Goal: Task Accomplishment & Management: Manage account settings

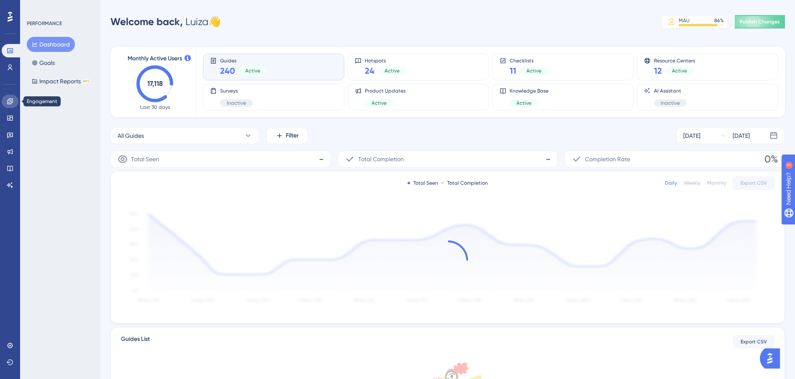
click at [10, 98] on icon at bounding box center [10, 101] width 7 height 7
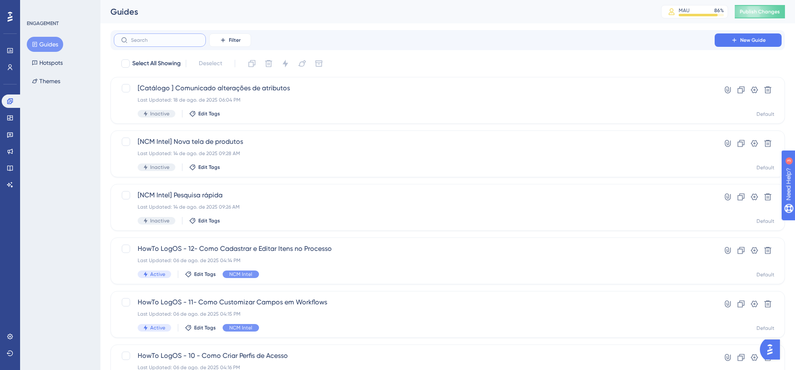
click at [166, 41] on input "text" at bounding box center [165, 40] width 68 height 6
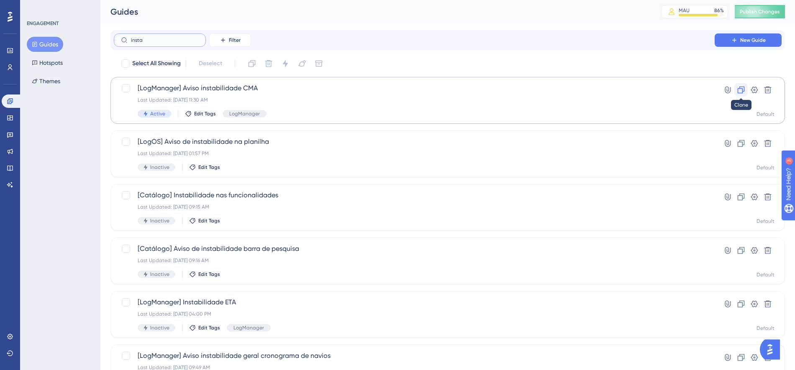
type input "insta"
click at [743, 90] on icon at bounding box center [741, 90] width 8 height 8
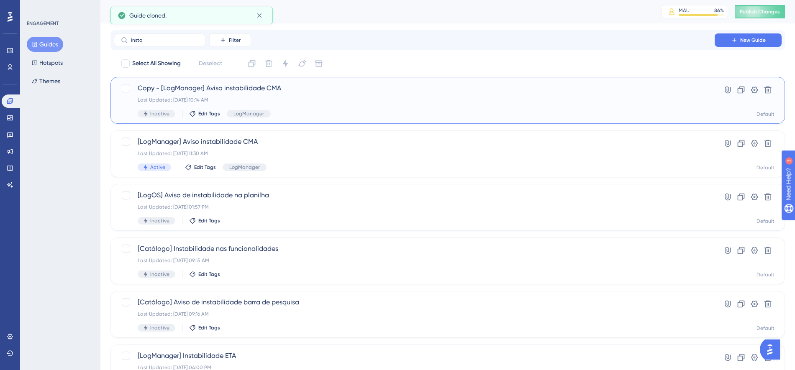
click at [371, 92] on span "Copy - [LogManager] Aviso instabilidade CMA" at bounding box center [414, 88] width 553 height 10
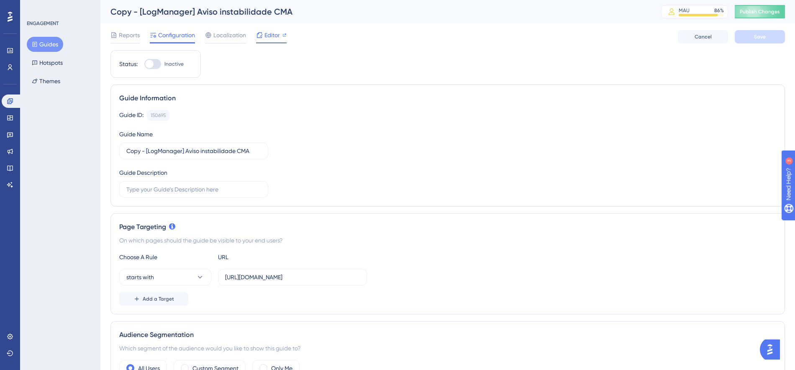
click at [263, 36] on div "Editor" at bounding box center [271, 35] width 31 height 10
click at [271, 34] on span "Editor" at bounding box center [271, 35] width 15 height 10
click at [257, 12] on div "Copy - [LogManager] Aviso instabilidade CMA" at bounding box center [375, 12] width 530 height 12
click at [286, 3] on div "Copy - [LogManager] Aviso instabilidade CMA MAU 86 % Click to see add-on and up…" at bounding box center [447, 11] width 694 height 23
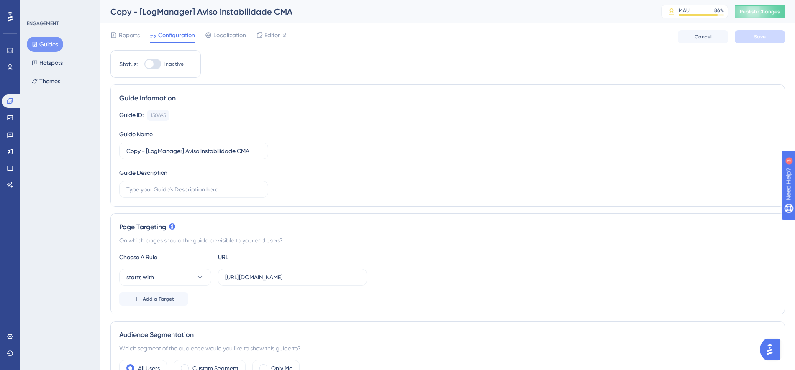
click at [276, 29] on div "Reports Configuration Localization Editor Cancel Save" at bounding box center [447, 36] width 674 height 27
click at [146, 13] on div "Copy - [LogManager] Aviso instabilidade CMA" at bounding box center [375, 12] width 530 height 12
drag, startPoint x: 146, startPoint y: 151, endPoint x: 116, endPoint y: 148, distance: 29.4
click at [116, 148] on div "Guide Information Guide ID: 150695 Copy Guide Name Copy - [LogManager] Aviso in…" at bounding box center [447, 145] width 674 height 122
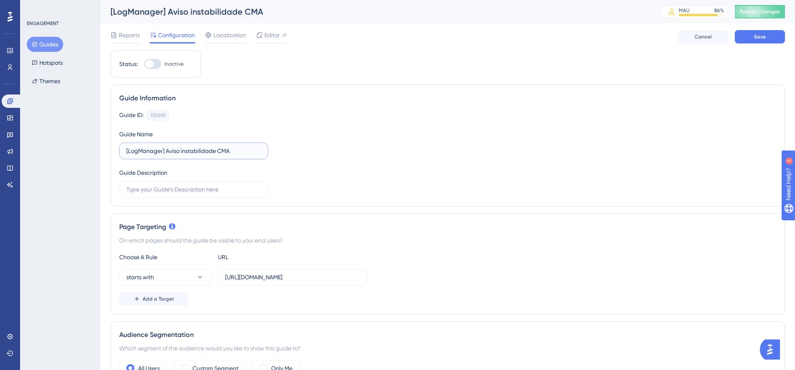
drag, startPoint x: 252, startPoint y: 150, endPoint x: 221, endPoint y: 150, distance: 30.5
click at [221, 150] on input "[LogManager] Aviso instabilidade CMA" at bounding box center [193, 150] width 135 height 9
type input "[LogManager] Aviso instabilidade dados aduaneiros"
click at [376, 157] on div "Guide ID: 150695 Copy Guide Name [LogManager] Aviso instabilidade dados aduanei…" at bounding box center [447, 154] width 657 height 88
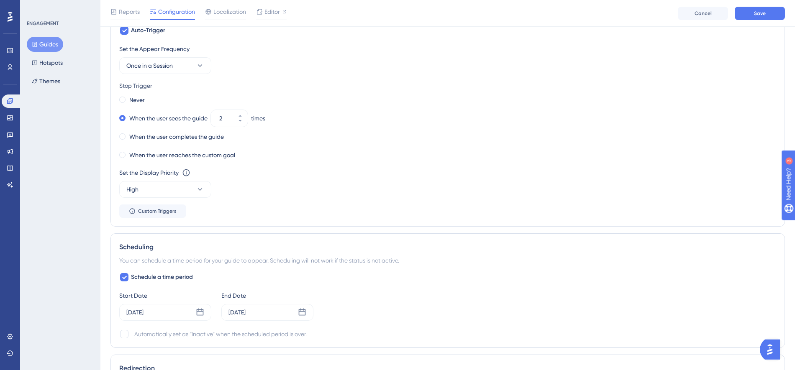
scroll to position [410, 0]
click at [155, 303] on div "Jul 18 2025" at bounding box center [165, 311] width 92 height 17
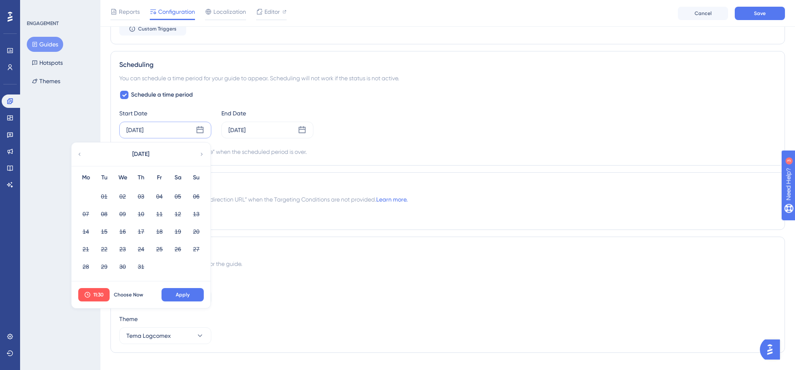
scroll to position [605, 0]
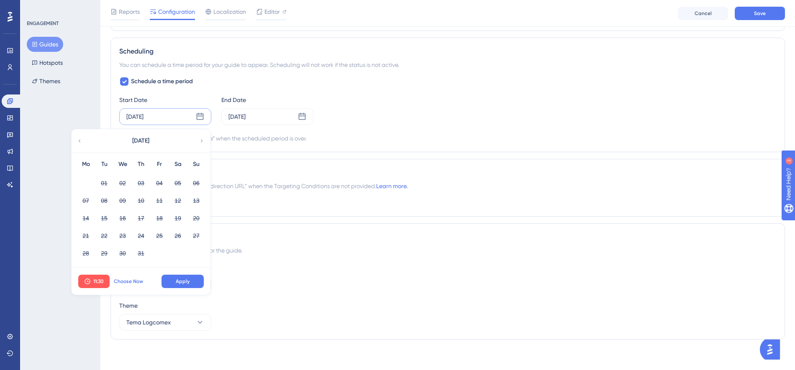
click at [133, 275] on button "Choose Now" at bounding box center [129, 281] width 38 height 13
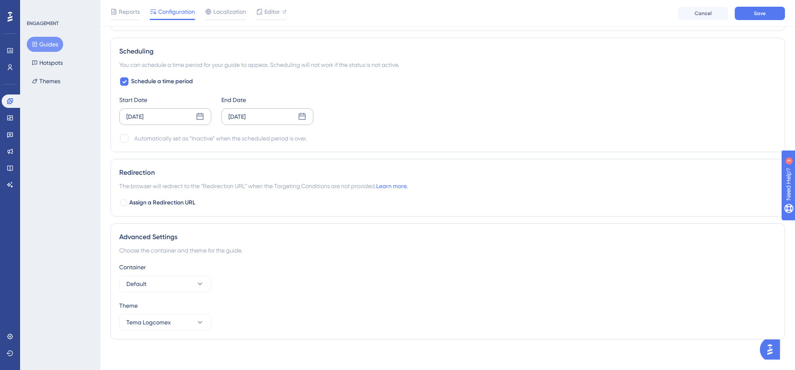
click at [268, 115] on div "Jul 18 2025" at bounding box center [267, 116] width 92 height 17
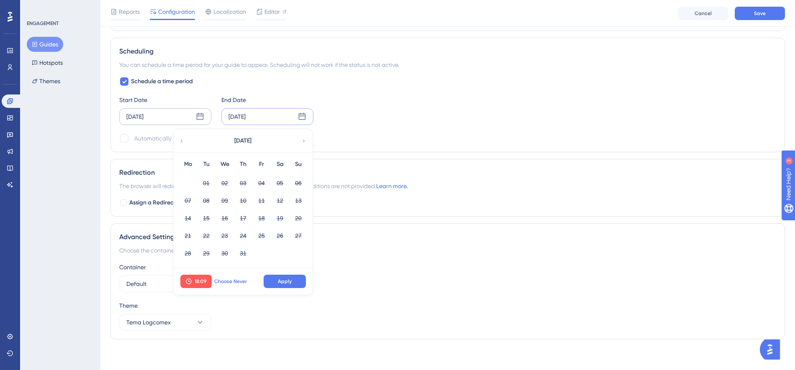
click at [232, 278] on span "Choose Never" at bounding box center [230, 281] width 33 height 7
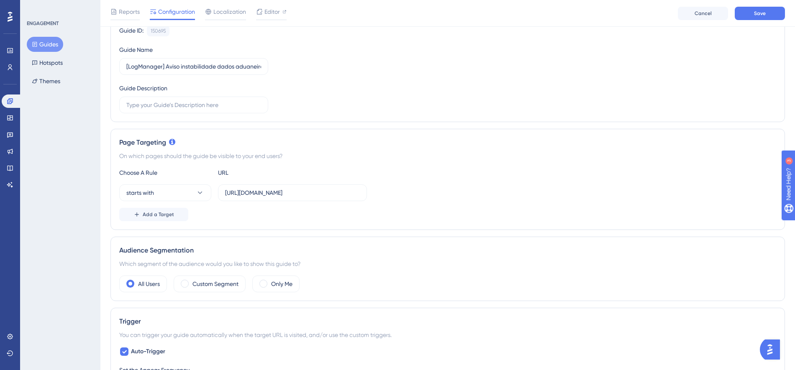
scroll to position [0, 0]
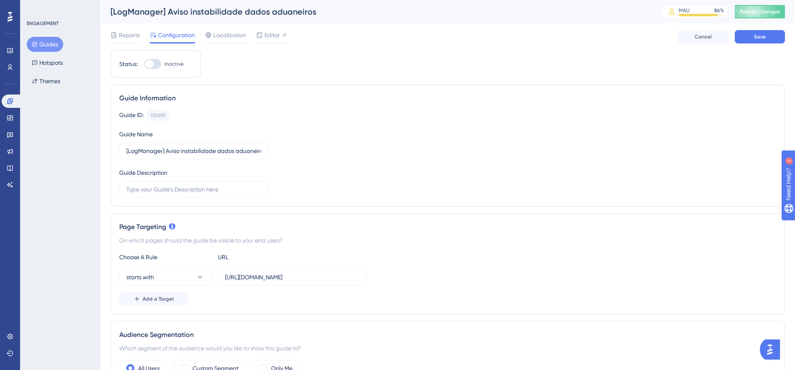
click at [154, 62] on div at bounding box center [152, 64] width 17 height 10
click at [144, 64] on input "Inactive" at bounding box center [144, 64] width 0 height 0
checkbox input "true"
click at [763, 12] on span "Publish Changes" at bounding box center [760, 11] width 40 height 7
click at [53, 39] on button "Guides" at bounding box center [45, 44] width 36 height 15
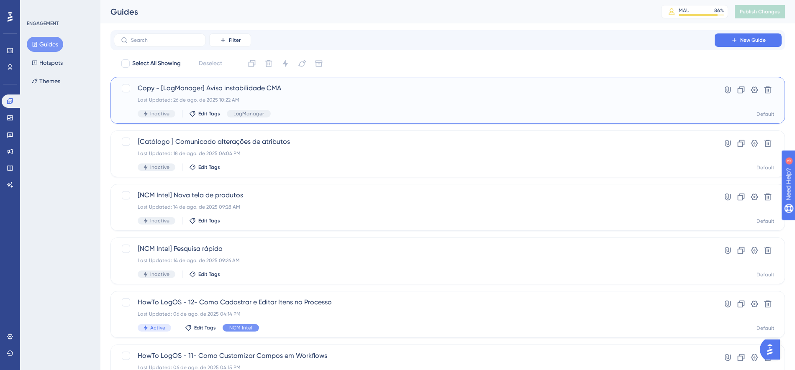
click at [371, 97] on div "Last Updated: 26 de ago. de 2025 10:22 AM" at bounding box center [414, 100] width 553 height 7
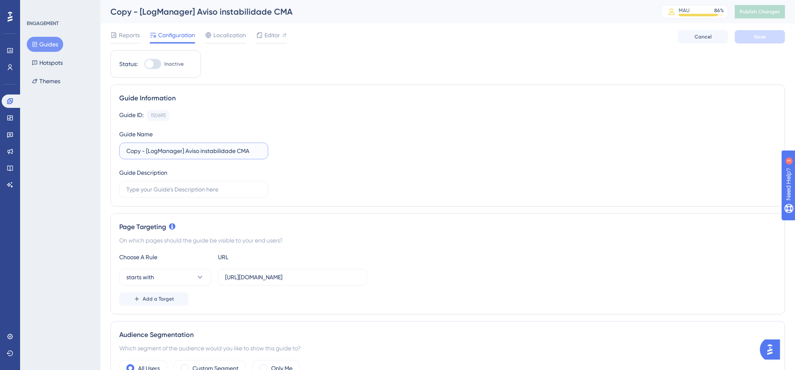
drag, startPoint x: 146, startPoint y: 150, endPoint x: 121, endPoint y: 151, distance: 25.1
click at [121, 151] on label "Copy - [LogManager] Aviso instabilidade CMA" at bounding box center [193, 151] width 149 height 17
drag, startPoint x: 244, startPoint y: 153, endPoint x: 218, endPoint y: 153, distance: 25.9
click at [218, 153] on input "[LogManager] Aviso instabilidade CMA" at bounding box center [193, 150] width 135 height 9
type input "[LogManager] Aviso instabilidade aduaneiros"
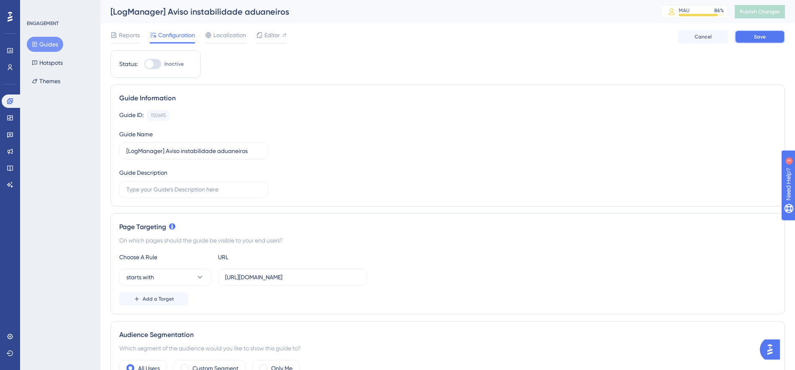
click at [767, 38] on button "Save" at bounding box center [760, 36] width 50 height 13
click at [273, 32] on span "Editor" at bounding box center [271, 35] width 15 height 10
click at [155, 66] on div at bounding box center [152, 64] width 17 height 10
click at [144, 64] on input "Inactive" at bounding box center [144, 64] width 0 height 0
checkbox input "true"
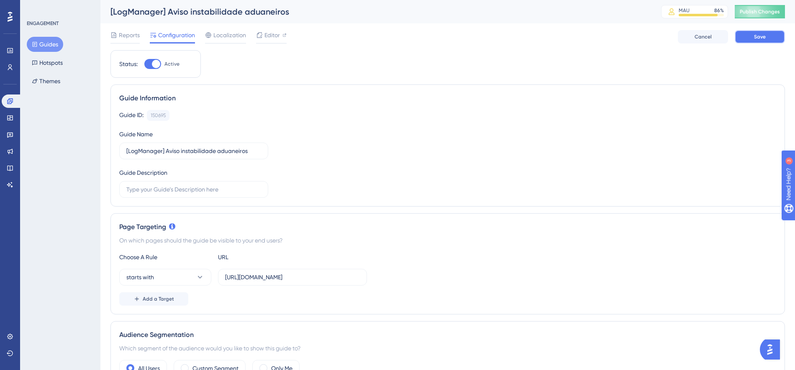
click at [751, 38] on button "Save" at bounding box center [760, 36] width 50 height 13
click at [765, 12] on span "Publish Changes" at bounding box center [760, 11] width 40 height 7
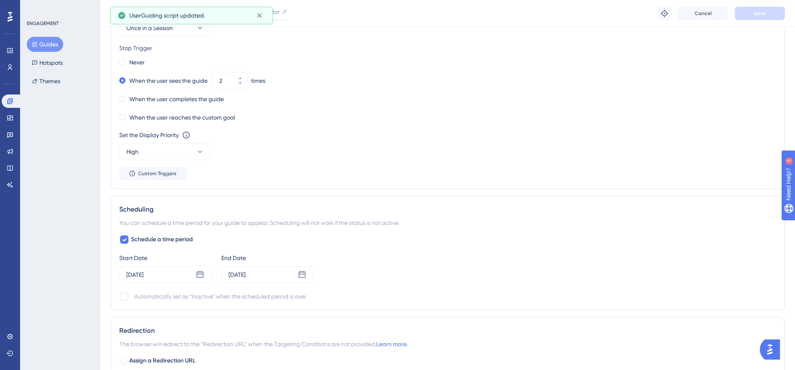
scroll to position [446, 0]
click at [183, 281] on div "Jul 18 2025" at bounding box center [165, 275] width 92 height 17
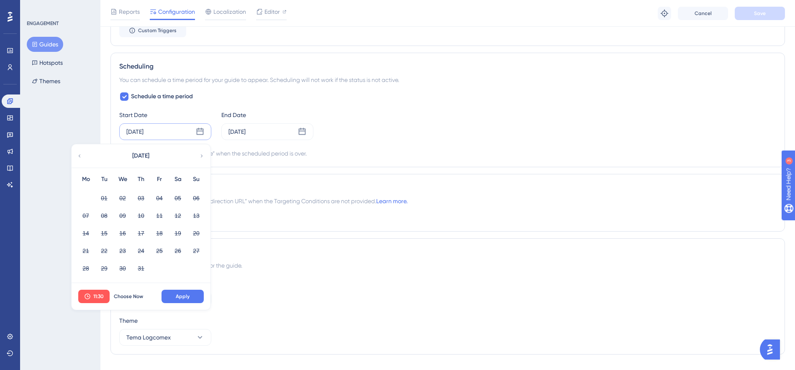
scroll to position [605, 0]
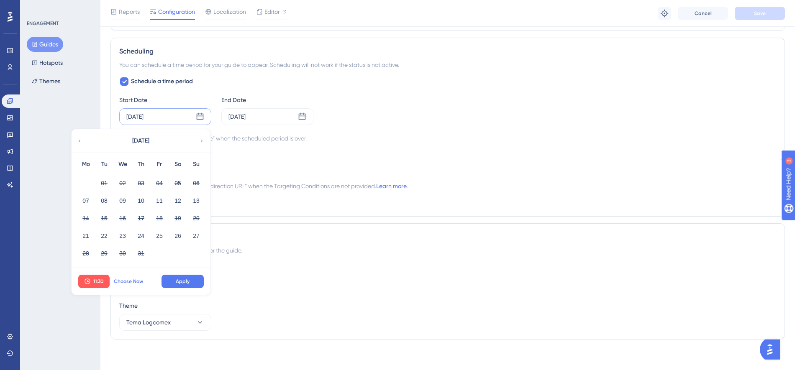
click at [132, 278] on span "Choose Now" at bounding box center [128, 281] width 29 height 7
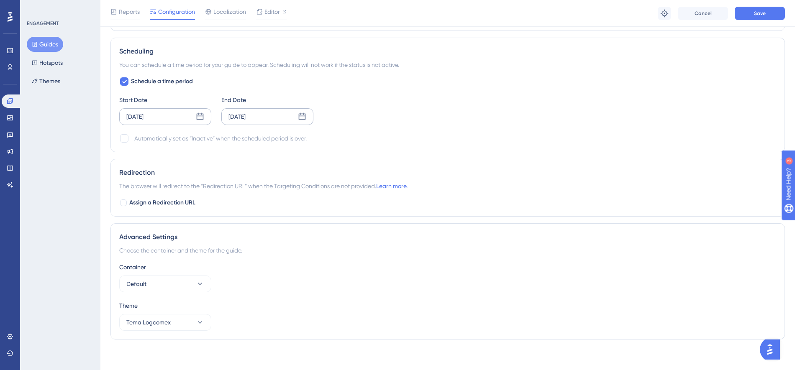
click at [276, 116] on div "Jul 18 2025" at bounding box center [267, 116] width 92 height 17
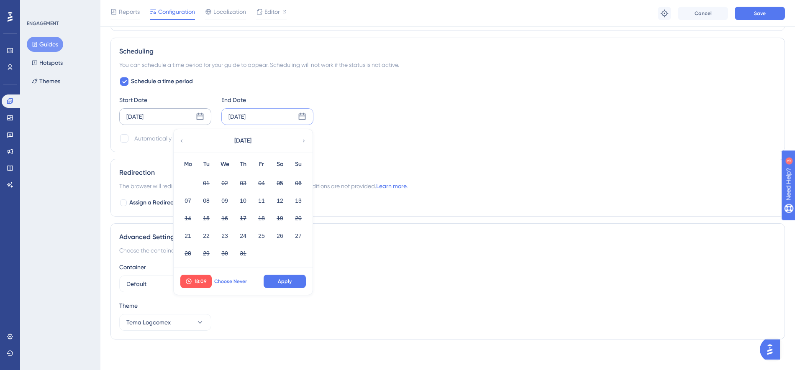
click at [235, 280] on span "Choose Never" at bounding box center [230, 281] width 33 height 7
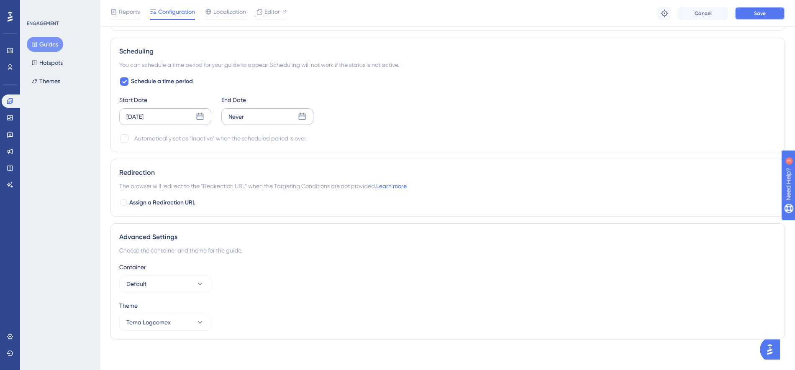
click at [750, 12] on button "Save" at bounding box center [760, 13] width 50 height 13
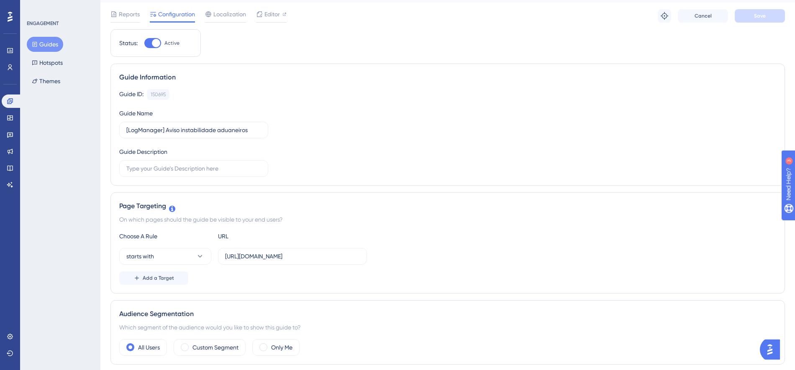
scroll to position [0, 0]
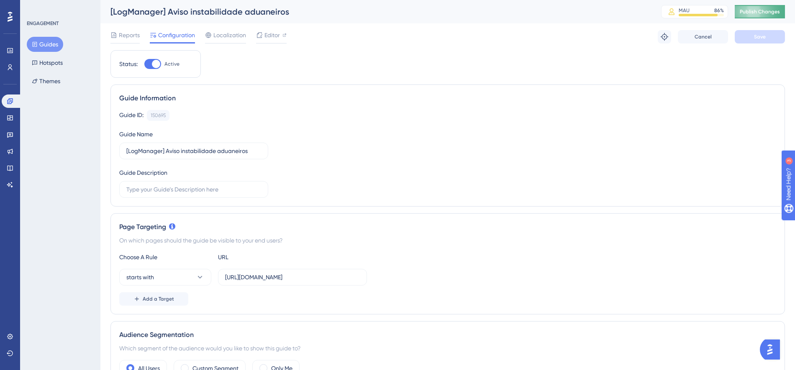
click at [767, 12] on span "Publish Changes" at bounding box center [760, 11] width 40 height 7
